Goal: Task Accomplishment & Management: Manage account settings

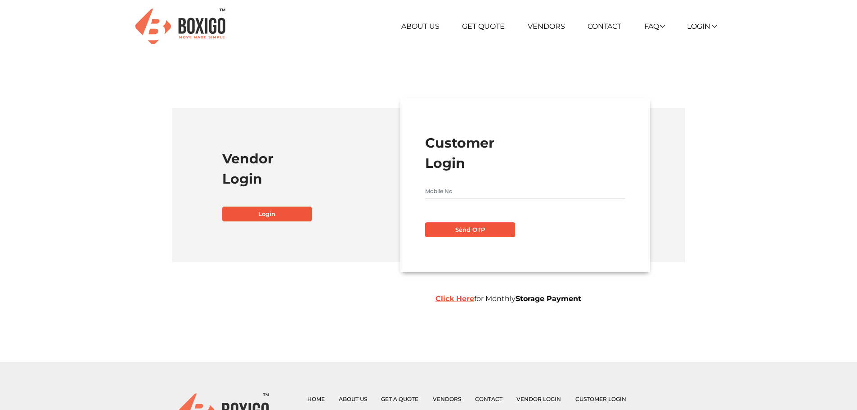
click at [445, 193] on input "text" at bounding box center [525, 191] width 200 height 14
type input "9986940774"
click at [479, 231] on button "Send OTP" at bounding box center [470, 229] width 90 height 15
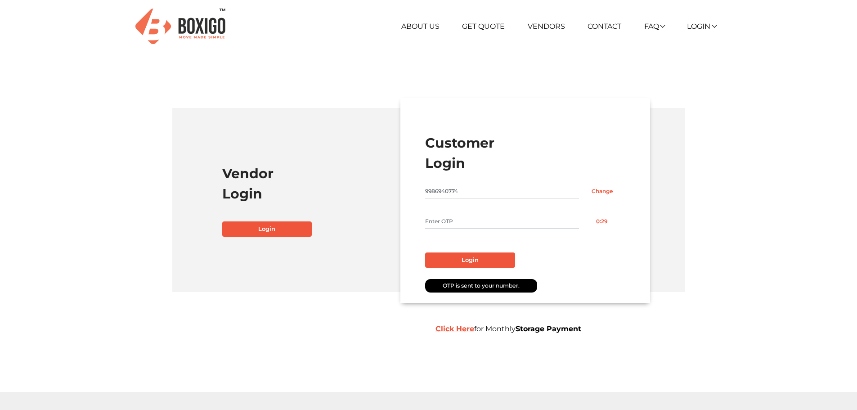
click at [476, 221] on input "text" at bounding box center [502, 221] width 154 height 14
type input "4585"
click at [469, 261] on button "Login" at bounding box center [470, 259] width 90 height 15
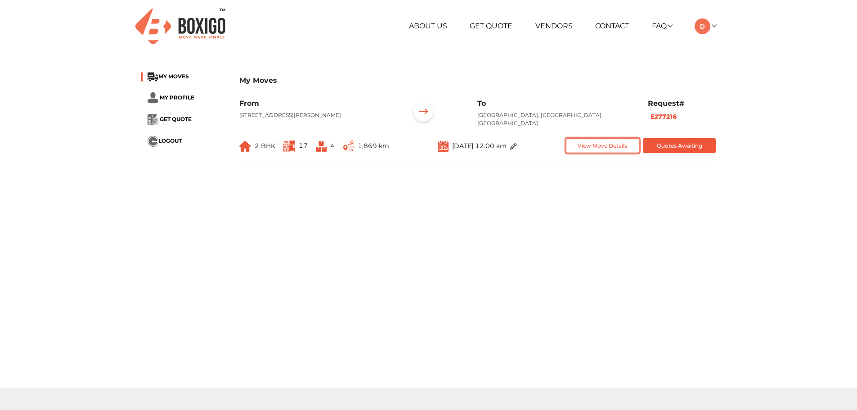
click at [603, 147] on button "View Move Details" at bounding box center [602, 145] width 73 height 15
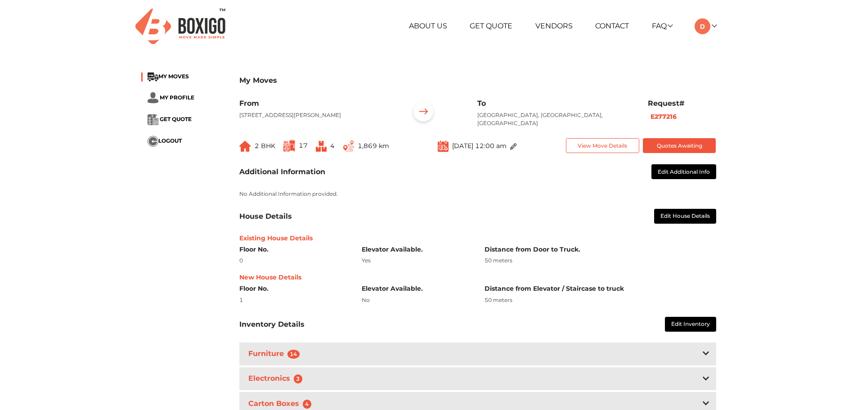
click at [752, 117] on div "My Moves MY MOVES MY PROFILE GET QUOTE LOGOUT My Moves From Flat no A-103 Cosmo…" at bounding box center [428, 252] width 857 height 377
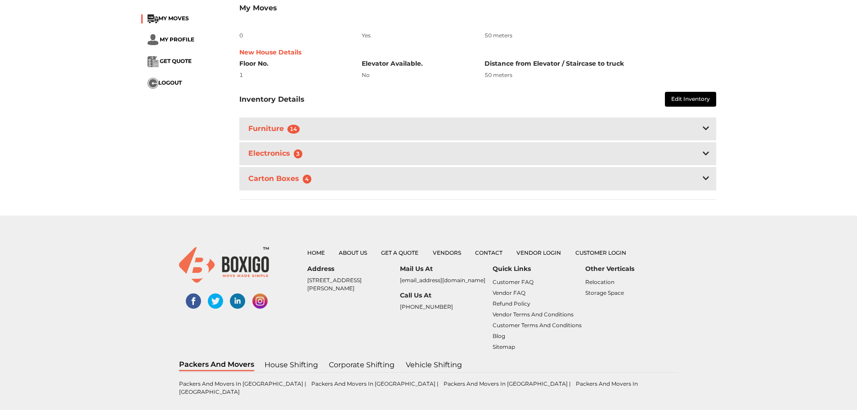
scroll to position [45, 0]
